Goal: Information Seeking & Learning: Learn about a topic

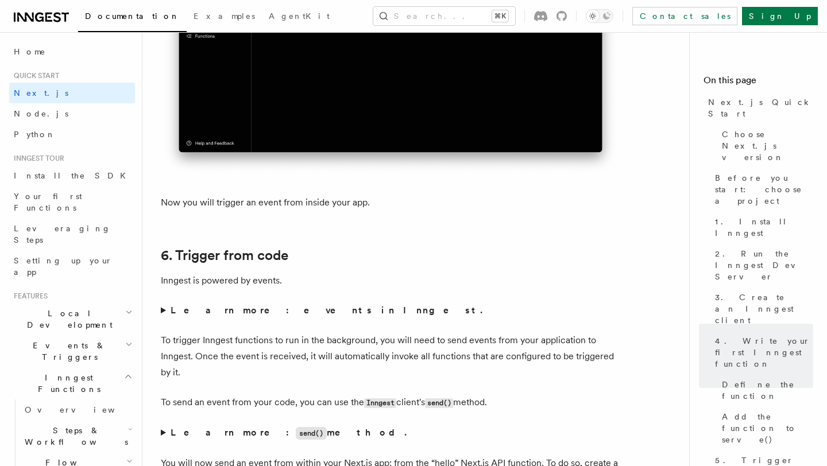
scroll to position [5610, 0]
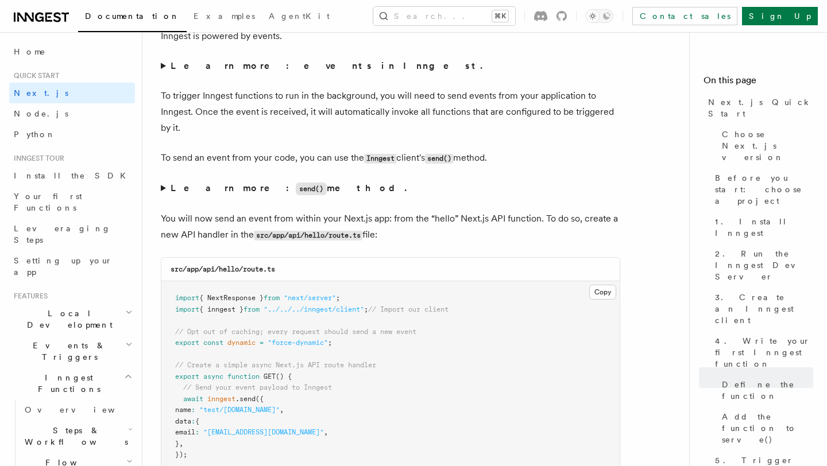
scroll to position [5854, 0]
click at [604, 298] on button "Copy Copied" at bounding box center [602, 291] width 27 height 15
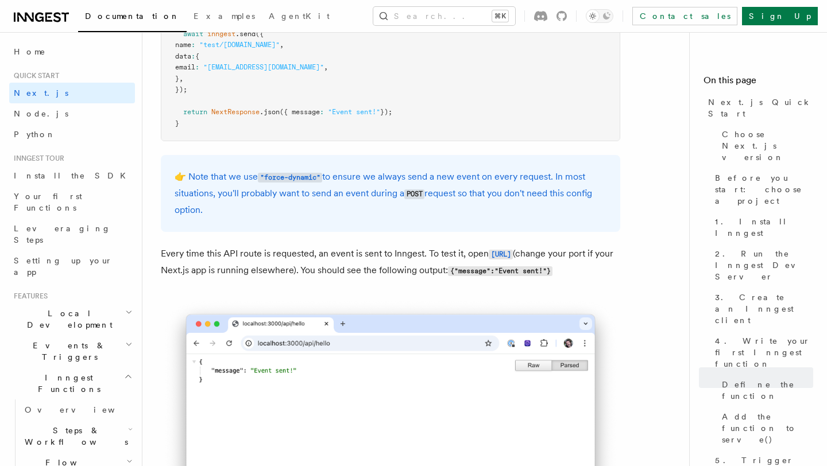
scroll to position [6219, 0]
click at [488, 259] on code "http://localhost:3000/api/hello" at bounding box center [500, 254] width 24 height 10
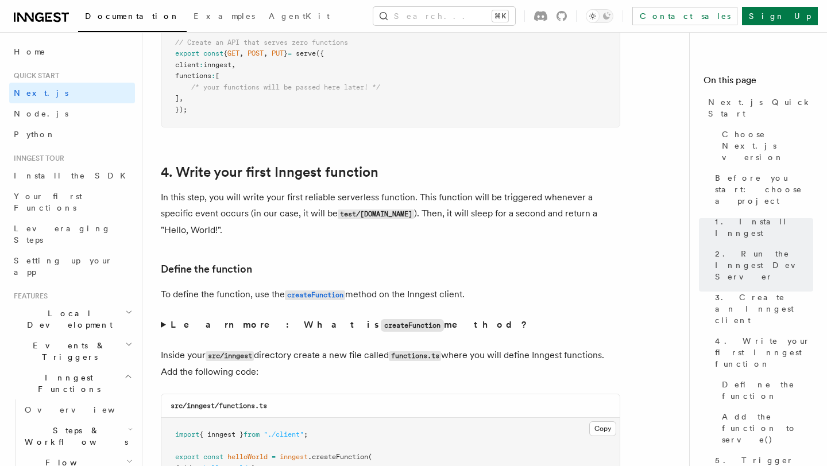
scroll to position [1745, 0]
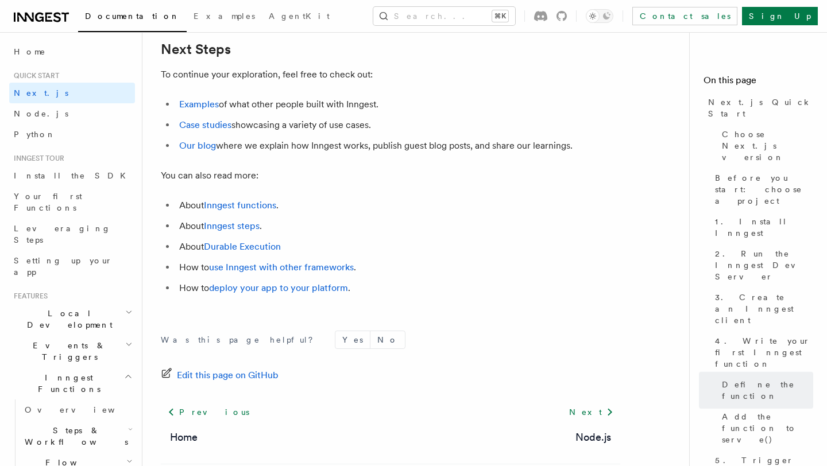
scroll to position [7203, 0]
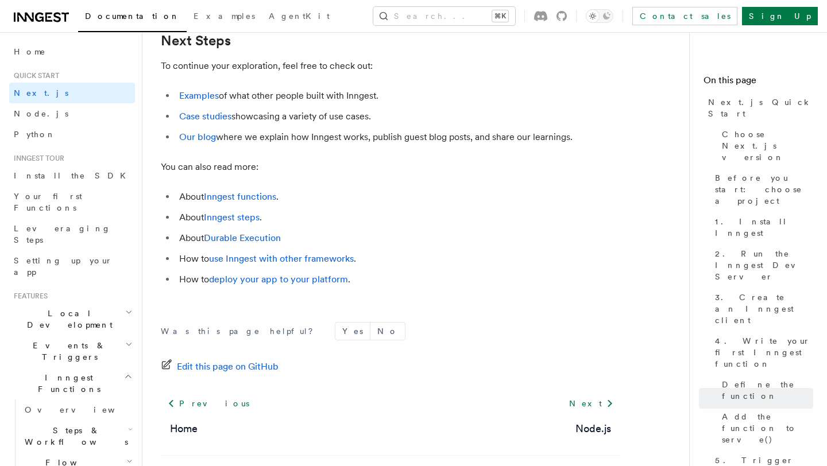
click at [129, 308] on icon "button" at bounding box center [128, 312] width 7 height 9
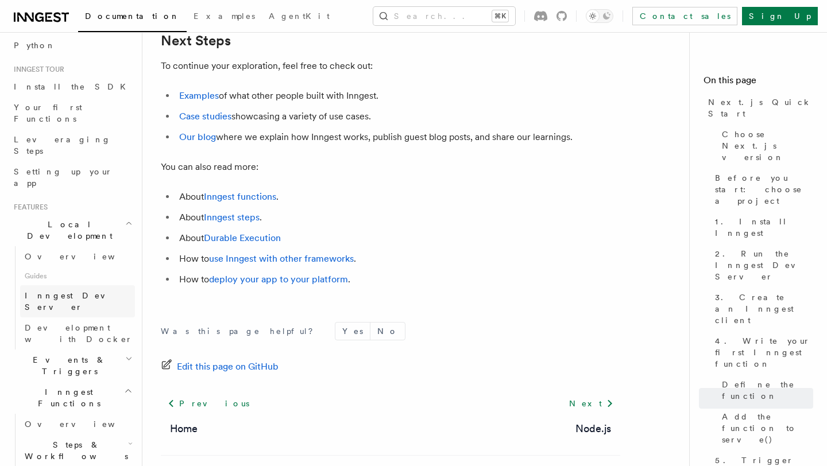
scroll to position [97, 0]
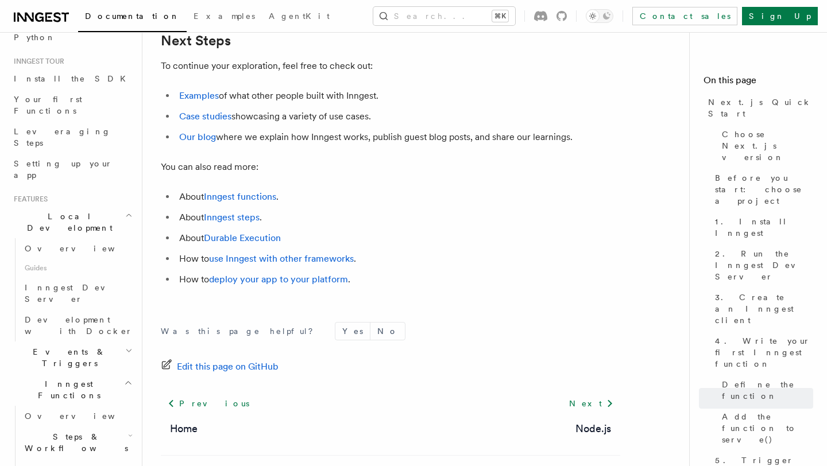
click at [129, 346] on icon "button" at bounding box center [128, 350] width 7 height 9
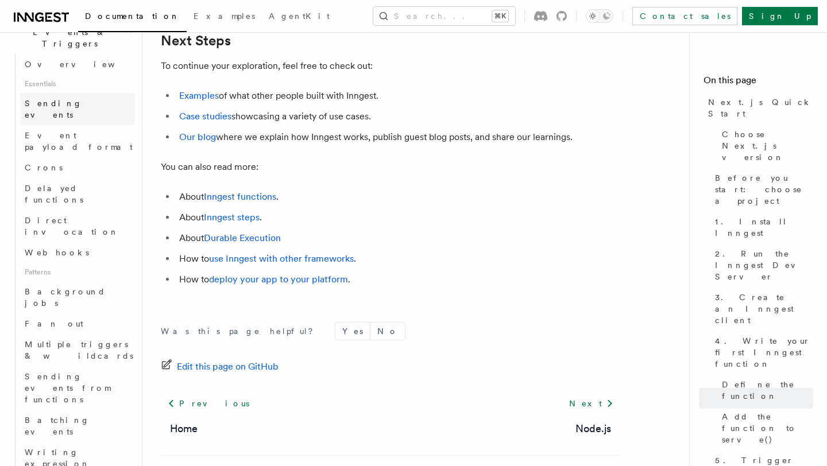
scroll to position [420, 0]
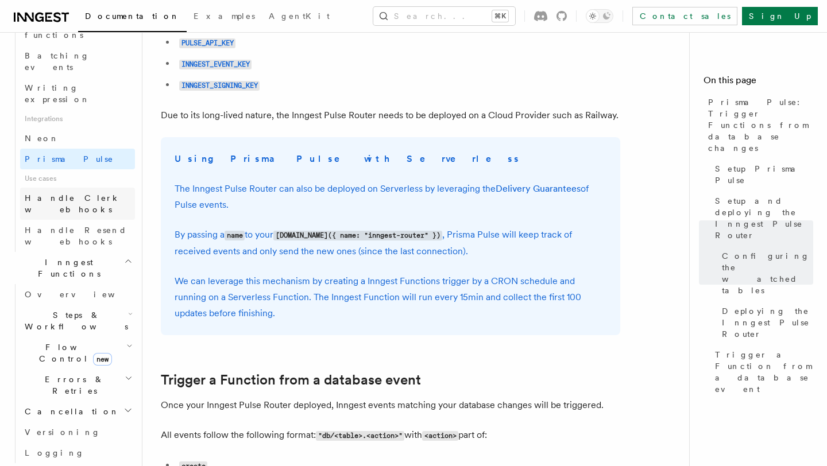
scroll to position [681, 0]
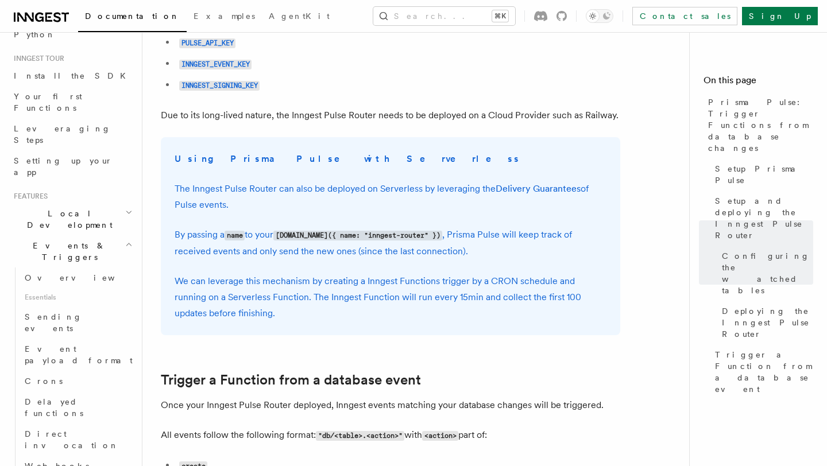
scroll to position [0, 0]
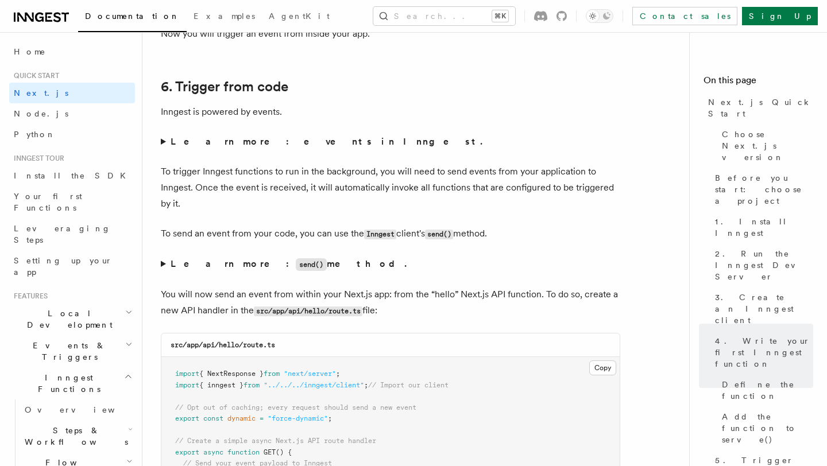
scroll to position [5774, 0]
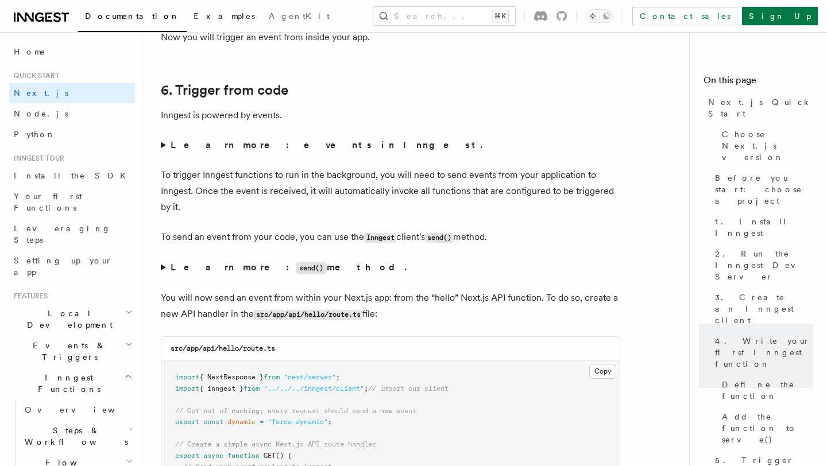
click at [193, 13] on span "Examples" at bounding box center [223, 15] width 61 height 9
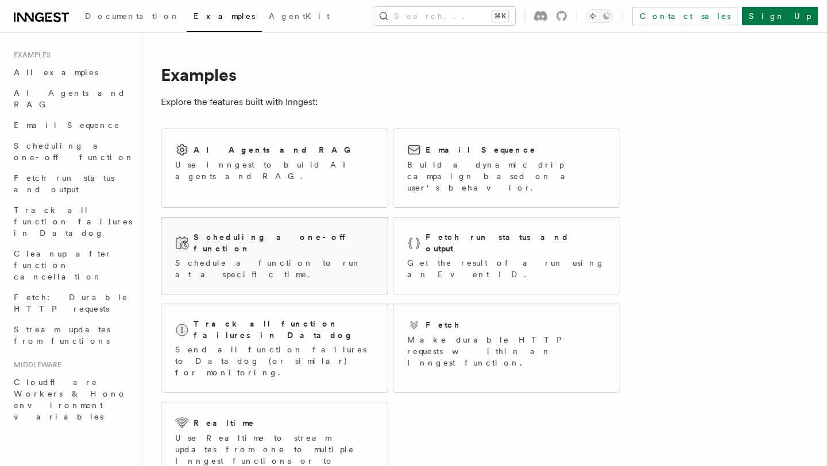
click at [312, 231] on div "Scheduling a one-off function" at bounding box center [274, 243] width 199 height 24
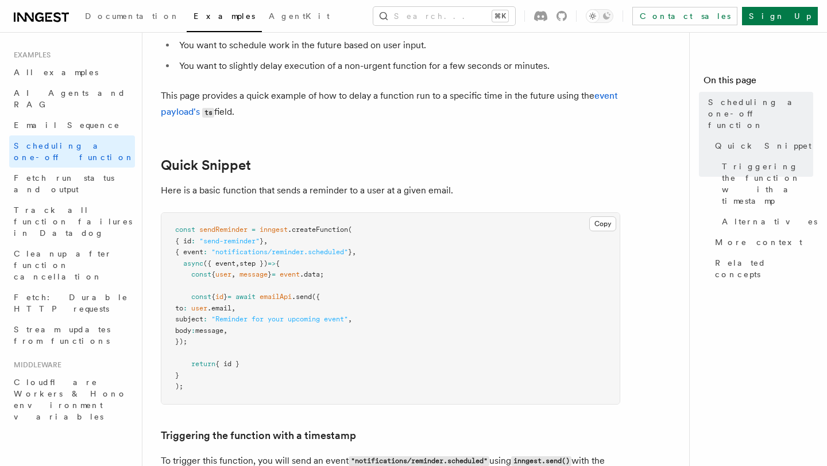
scroll to position [99, 0]
click at [597, 223] on button "Copy Copied" at bounding box center [602, 222] width 27 height 15
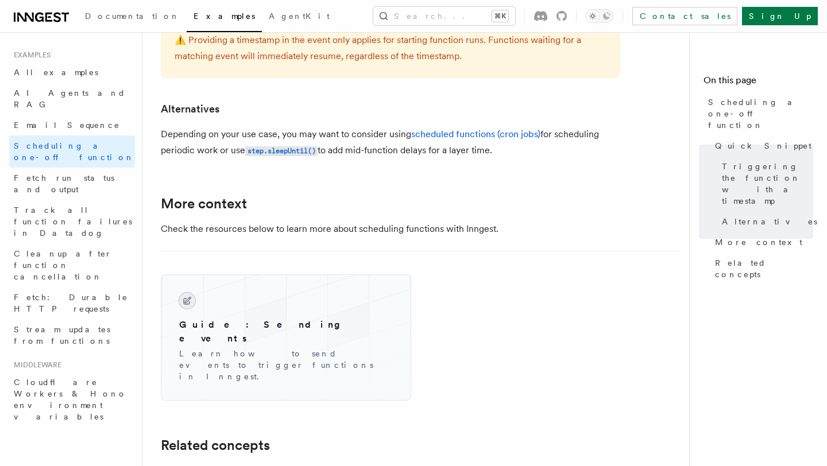
scroll to position [738, 0]
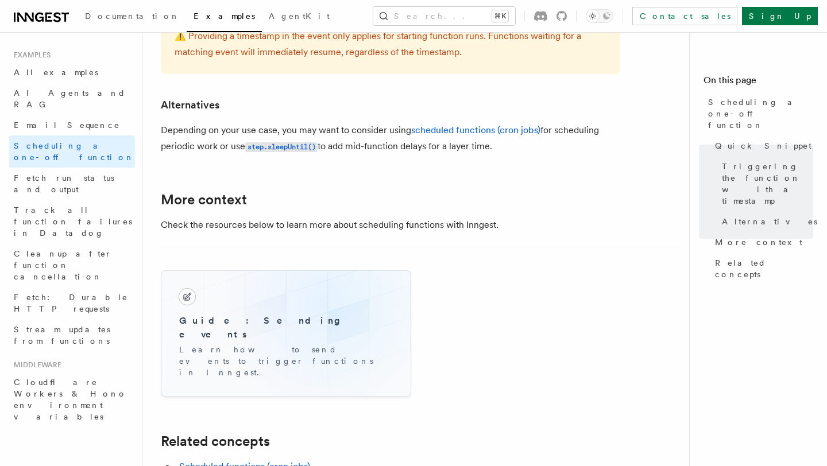
click at [324, 305] on div "Guide: Sending events Learn how to send events to trigger functions in Inngest." at bounding box center [286, 334] width 232 height 108
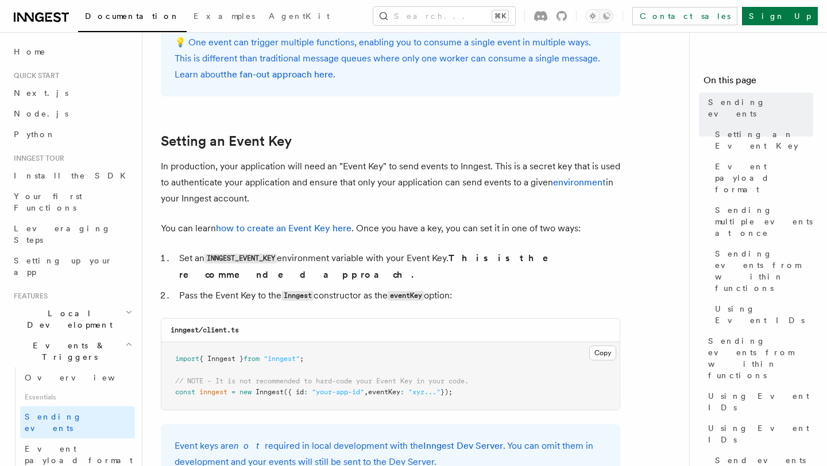
scroll to position [778, 0]
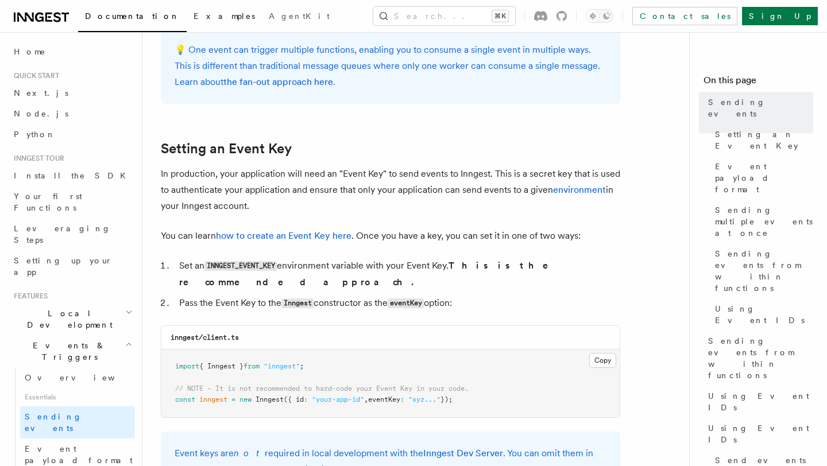
click at [193, 19] on span "Examples" at bounding box center [223, 15] width 61 height 9
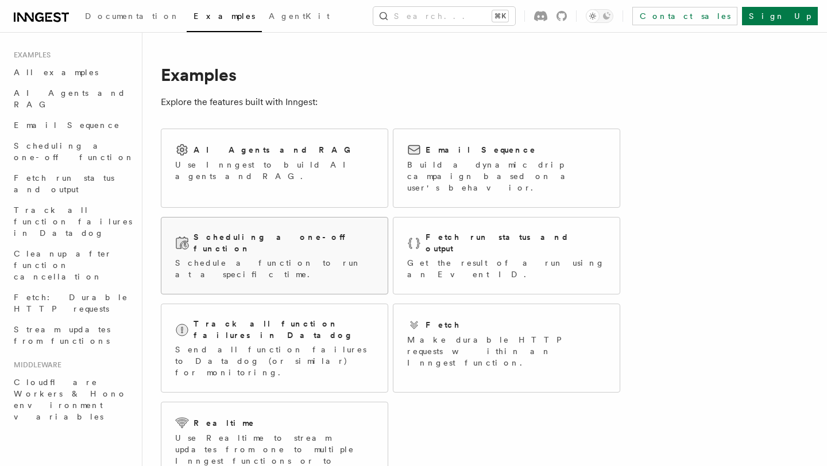
click at [334, 234] on div "Scheduling a one-off function Schedule a function to run at a specific time." at bounding box center [274, 255] width 199 height 49
click at [441, 173] on p "Build a dynamic drip campaign based on a user's behavior." at bounding box center [506, 176] width 199 height 34
click at [245, 231] on h2 "Scheduling a one-off function" at bounding box center [283, 242] width 180 height 23
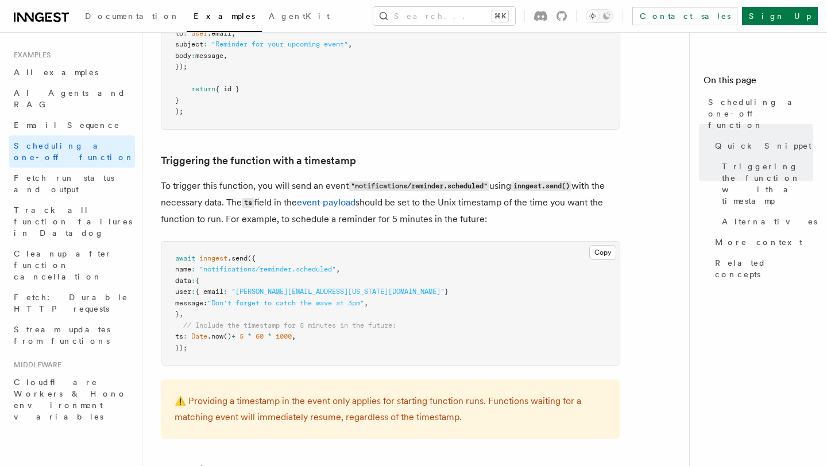
scroll to position [392, 0]
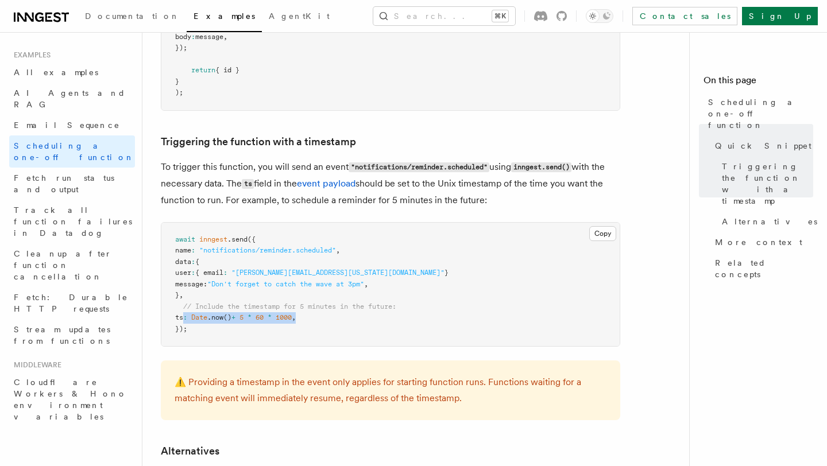
drag, startPoint x: 315, startPoint y: 321, endPoint x: 184, endPoint y: 317, distance: 130.3
click at [184, 317] on pre "await inngest .send ({ name : "notifications/reminder.scheduled" , data : { use…" at bounding box center [390, 285] width 458 height 124
copy span "ts : Date .now () + 5 * 60 * 1000 ,"
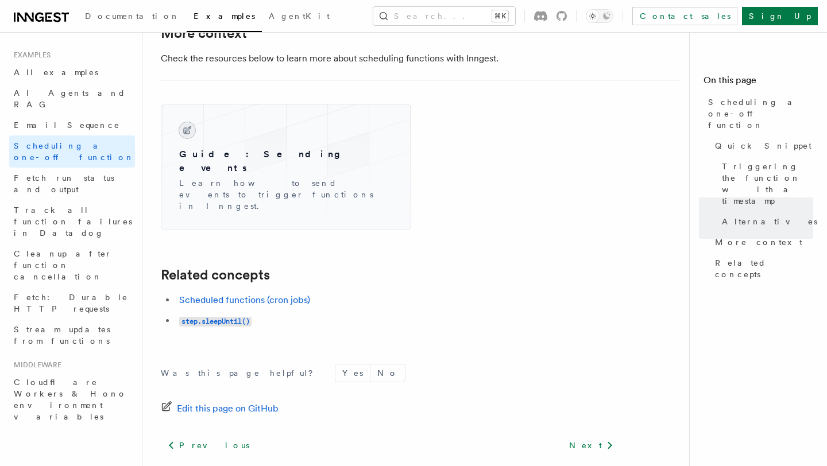
scroll to position [906, 0]
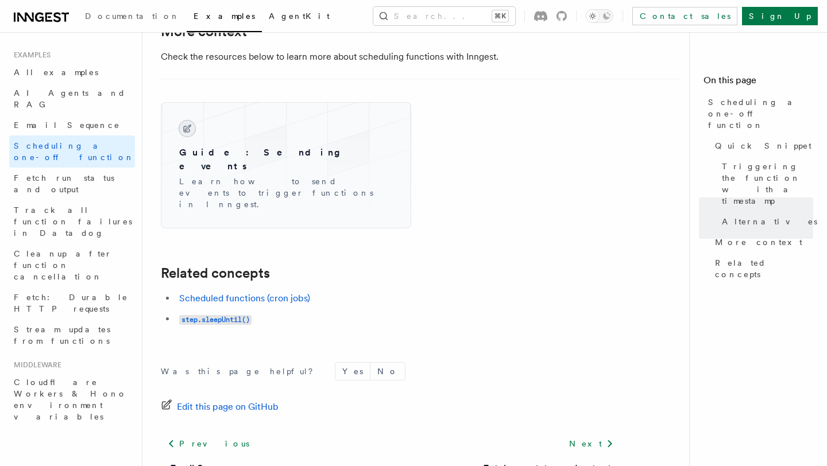
click at [269, 17] on span "AgentKit" at bounding box center [299, 15] width 61 height 9
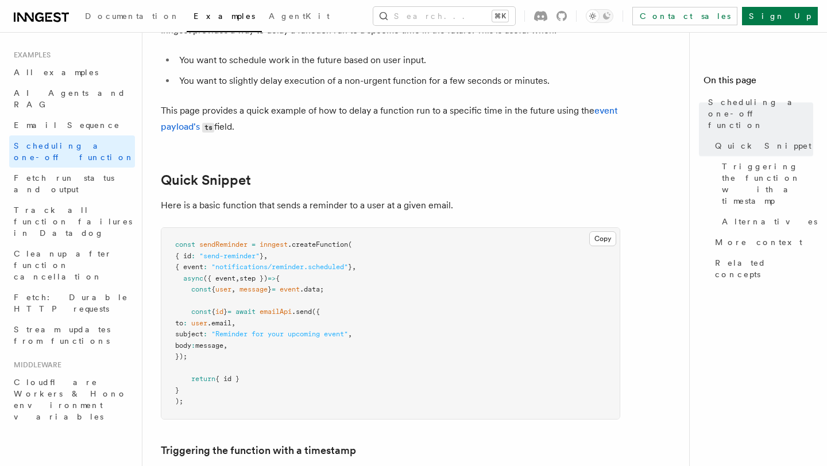
scroll to position [0, 0]
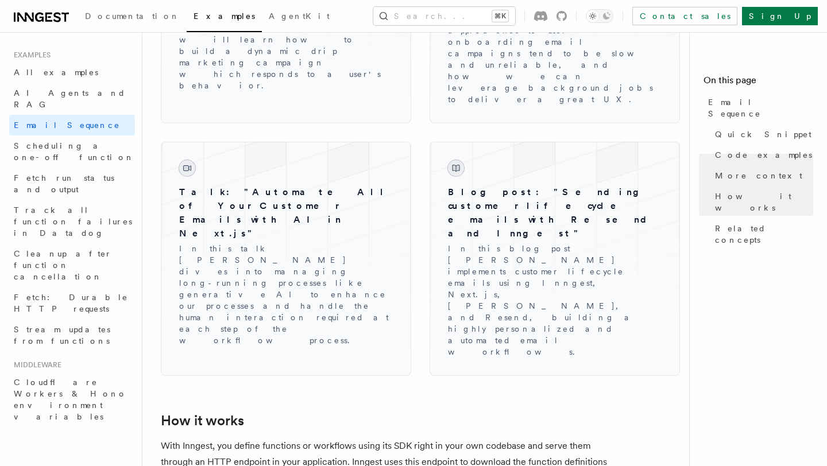
scroll to position [1562, 0]
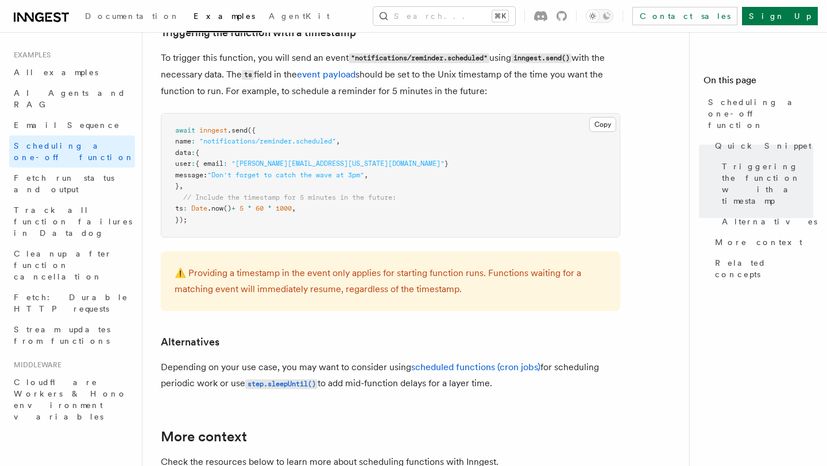
scroll to position [487, 0]
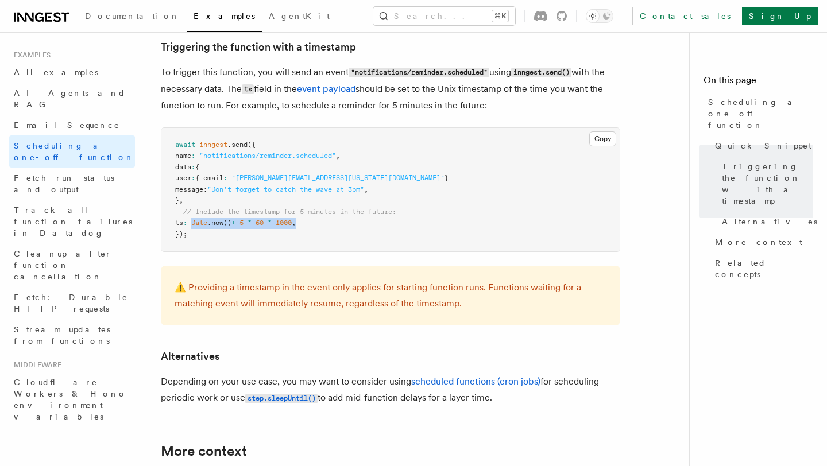
drag, startPoint x: 319, startPoint y: 226, endPoint x: 200, endPoint y: 226, distance: 118.8
click at [200, 226] on pre "await inngest .send ({ name : "notifications/reminder.scheduled" , data : { use…" at bounding box center [390, 190] width 458 height 124
copy span "Date .now () + 5 * 60 * 1000 ,"
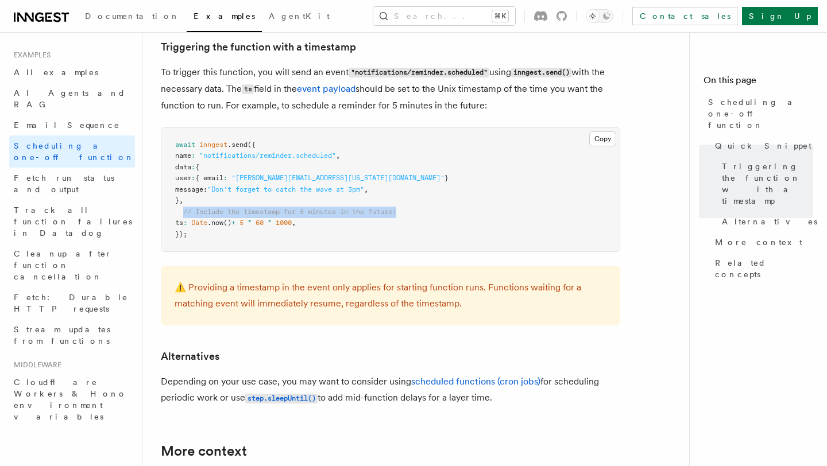
drag, startPoint x: 410, startPoint y: 213, endPoint x: 185, endPoint y: 212, distance: 225.6
click at [185, 212] on pre "await inngest .send ({ name : "notifications/reminder.scheduled" , data : { use…" at bounding box center [390, 190] width 458 height 124
copy span "// Include the timestamp for 5 minutes in the future:"
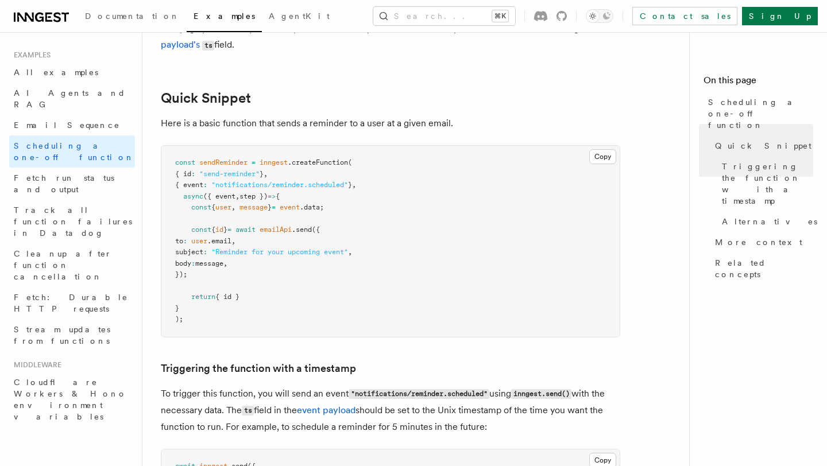
scroll to position [0, 0]
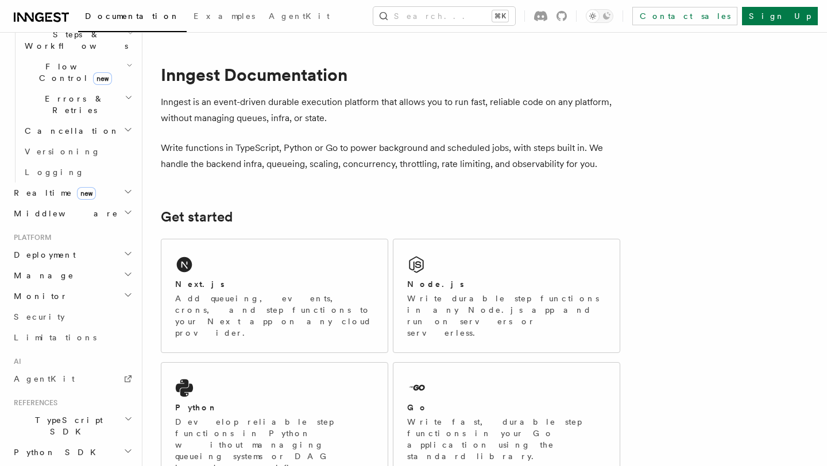
scroll to position [452, 0]
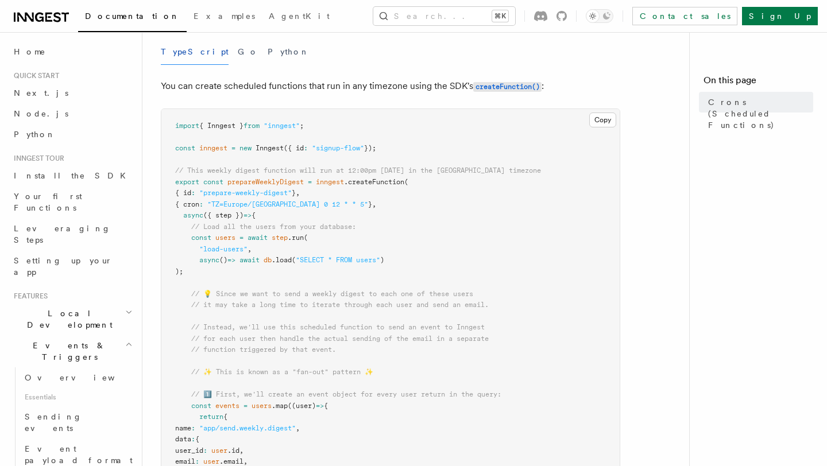
scroll to position [108, 0]
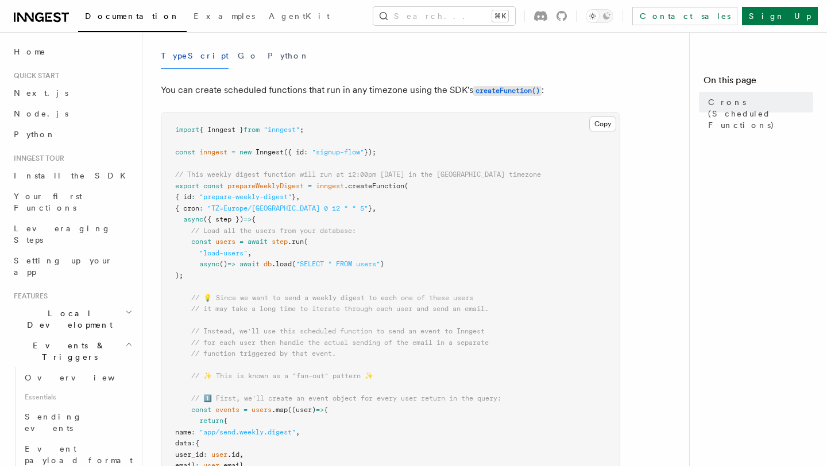
click at [524, 176] on pre "import { Inngest } from "inngest" ; const inngest = new Inngest ({ id : "signup…" at bounding box center [390, 466] width 458 height 706
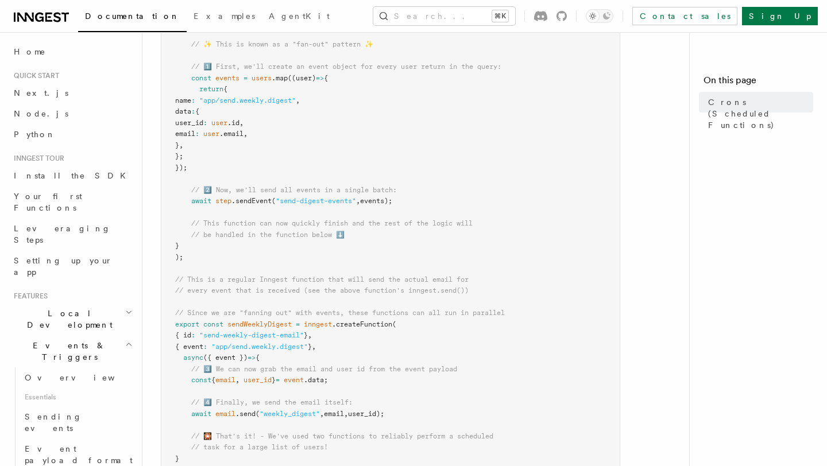
scroll to position [439, 0]
drag, startPoint x: 222, startPoint y: 172, endPoint x: 193, endPoint y: 72, distance: 103.9
click at [193, 72] on pre "import { Inngest } from "inngest" ; const inngest = new Inngest ({ id : "signup…" at bounding box center [390, 135] width 458 height 706
copy code "// 1️⃣ First, we'll create an event object for every user return in the query: …"
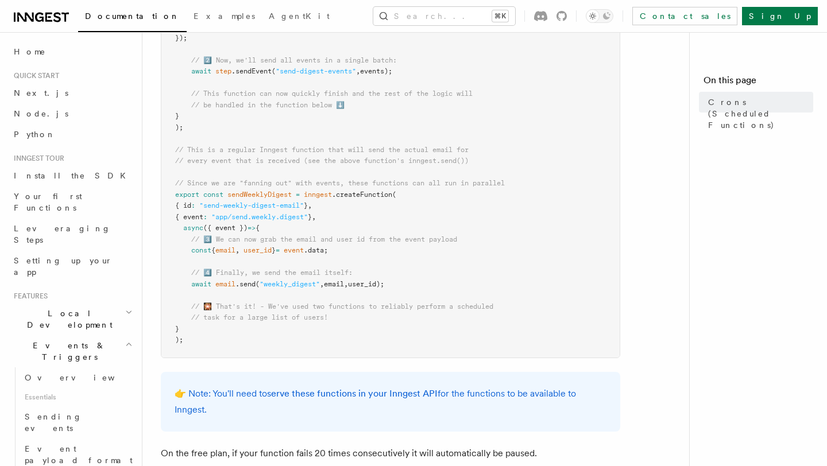
scroll to position [569, 0]
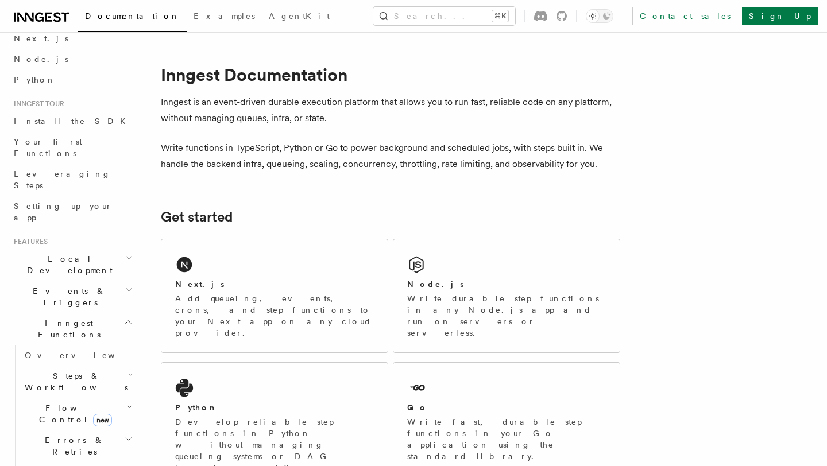
scroll to position [57, 0]
click at [130, 400] on icon "button" at bounding box center [129, 404] width 6 height 9
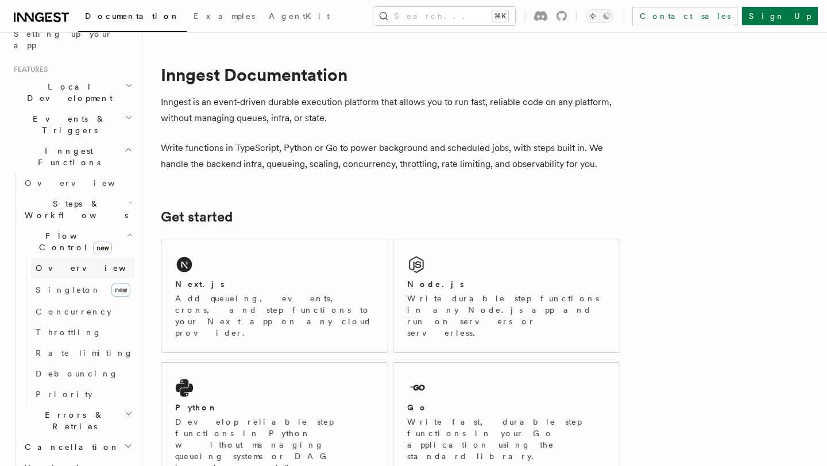
scroll to position [234, 0]
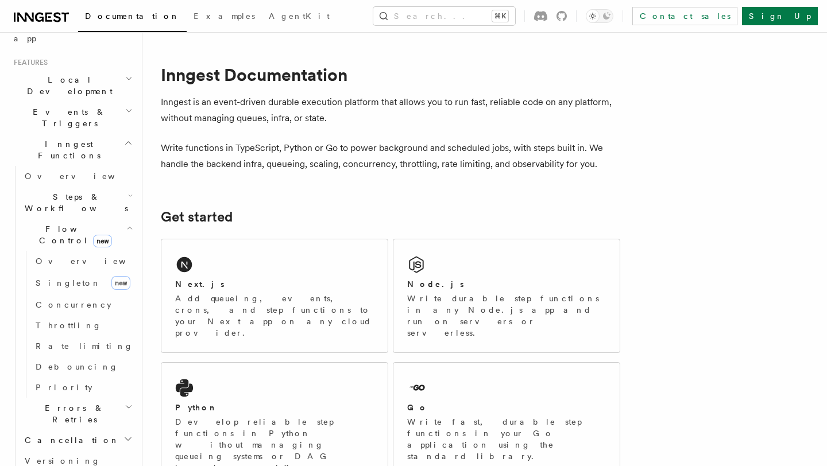
click at [125, 435] on icon "button" at bounding box center [127, 439] width 9 height 9
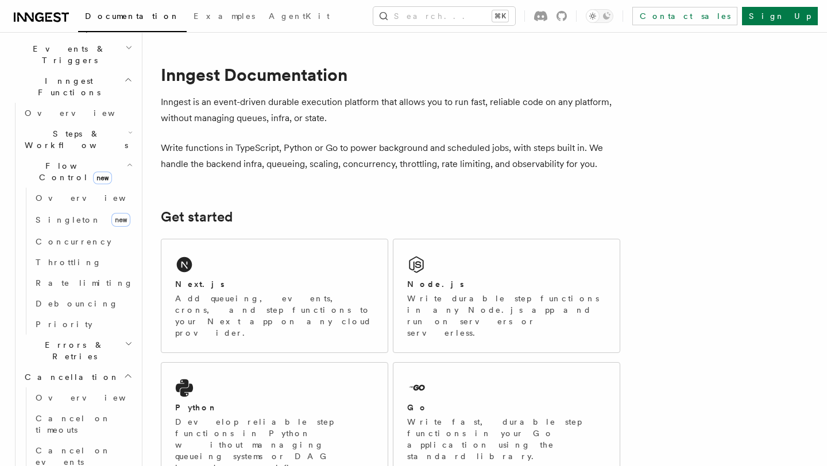
scroll to position [303, 0]
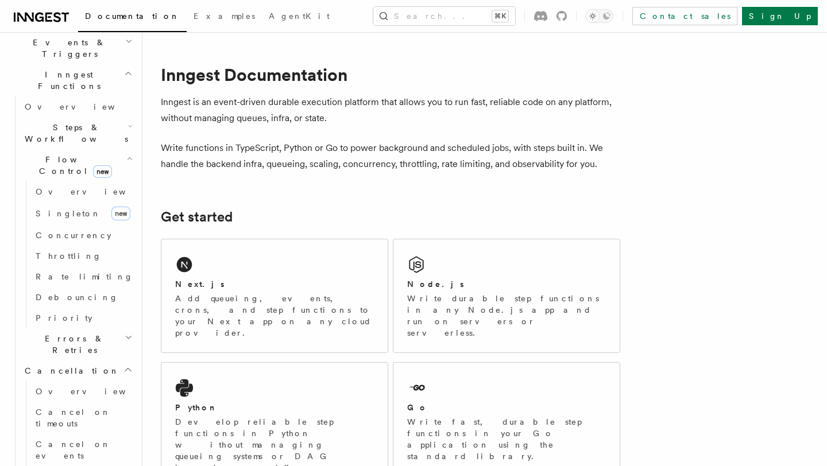
click at [123, 365] on icon "button" at bounding box center [127, 369] width 9 height 9
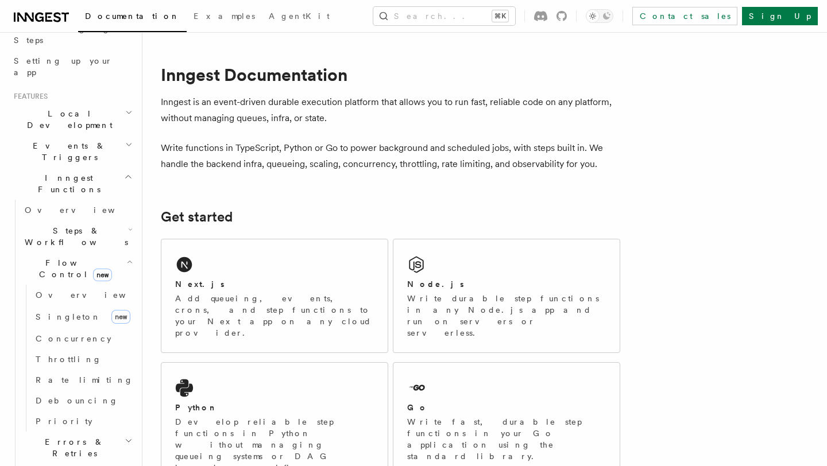
scroll to position [0, 0]
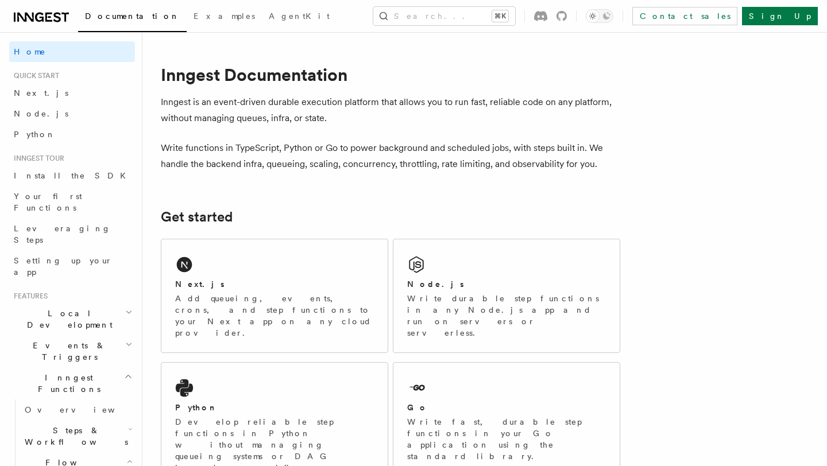
click at [120, 303] on h2 "Local Development" at bounding box center [72, 319] width 126 height 32
click at [126, 443] on icon "button" at bounding box center [128, 447] width 7 height 9
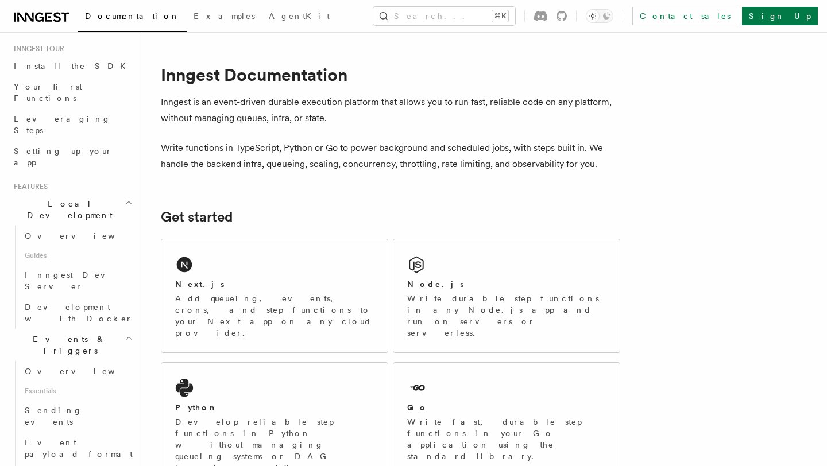
scroll to position [113, 0]
click at [41, 466] on span "Crons" at bounding box center [44, 471] width 38 height 9
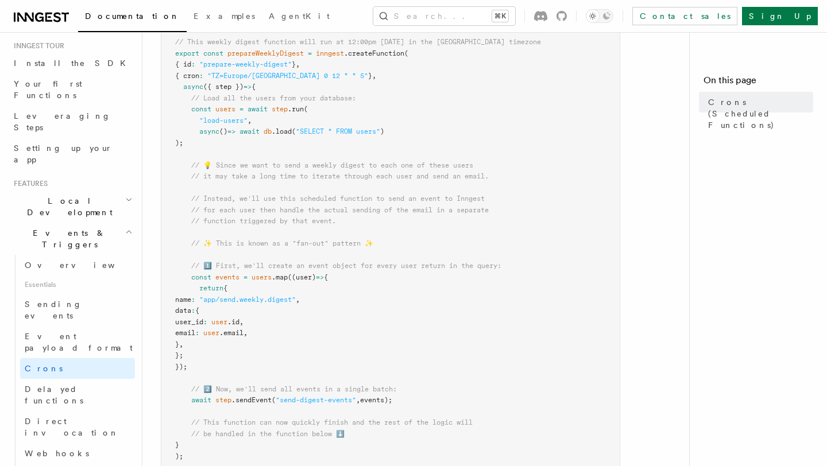
scroll to position [242, 0]
click at [46, 358] on link "Crons" at bounding box center [77, 368] width 115 height 21
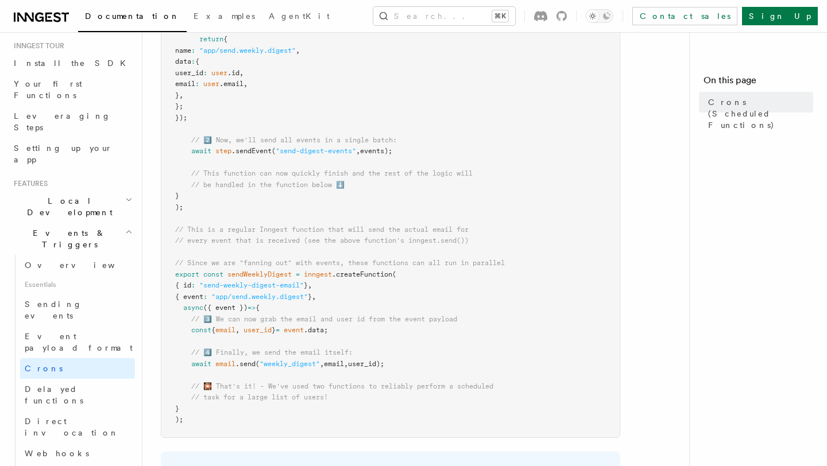
scroll to position [489, 0]
